Goal: Transaction & Acquisition: Book appointment/travel/reservation

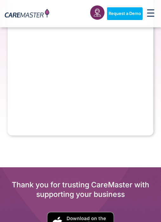
select select "**"
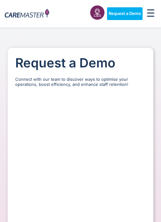
click at [94, 87] on div "Connect with our team to discover ways to optimise your operations, boost effic…" at bounding box center [80, 84] width 130 height 15
select select "**"
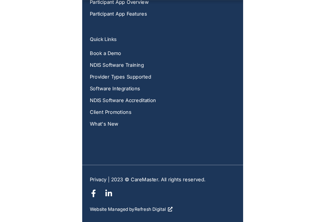
scroll to position [1147, 0]
